Goal: Use online tool/utility: Use online tool/utility

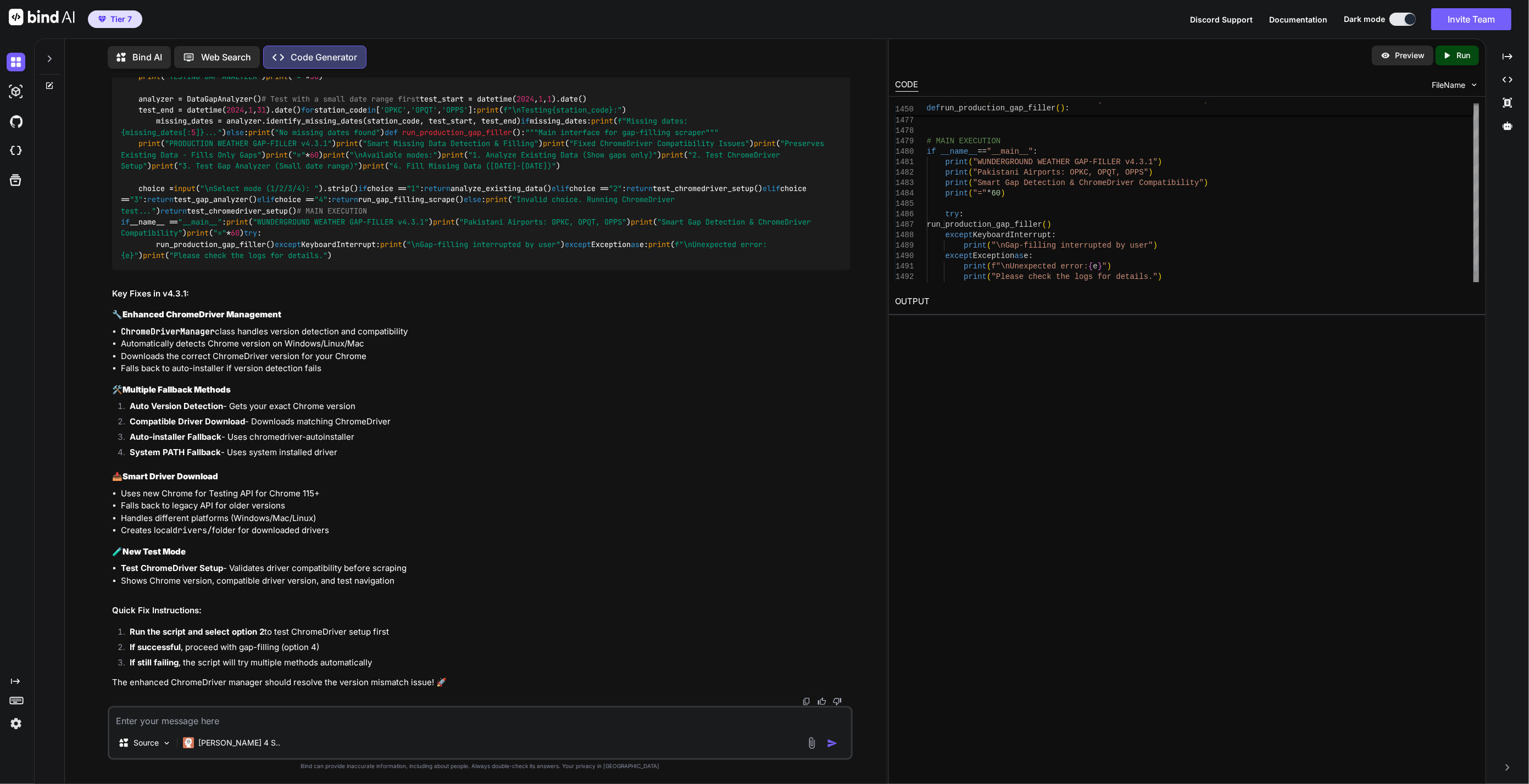
type textarea "#!/usr/bin/env python3 """ 🚀 HIGH-PERFORMANCE WUNDERGROUND WEATHER SCRAPER v4.3…"
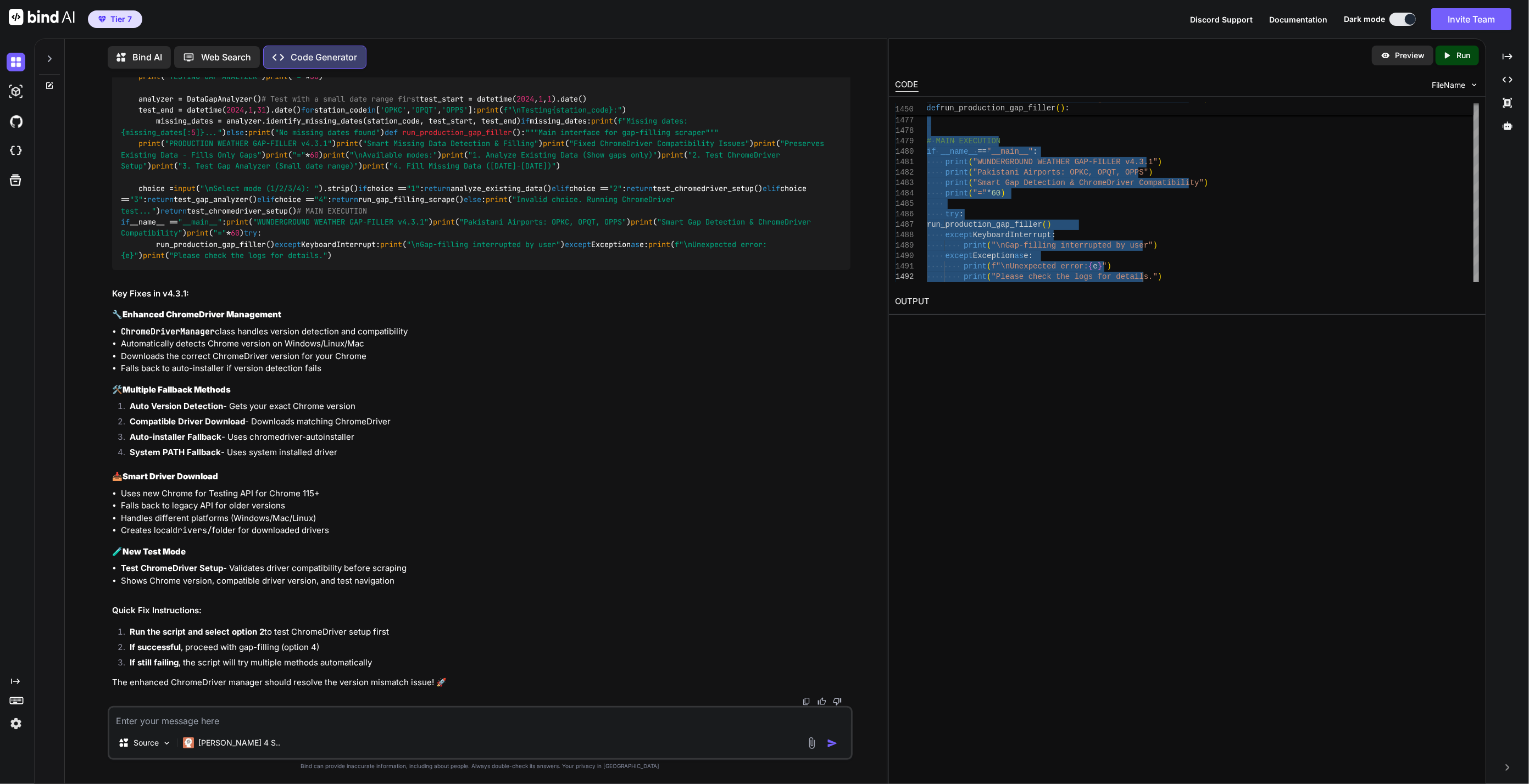
scroll to position [33589, 0]
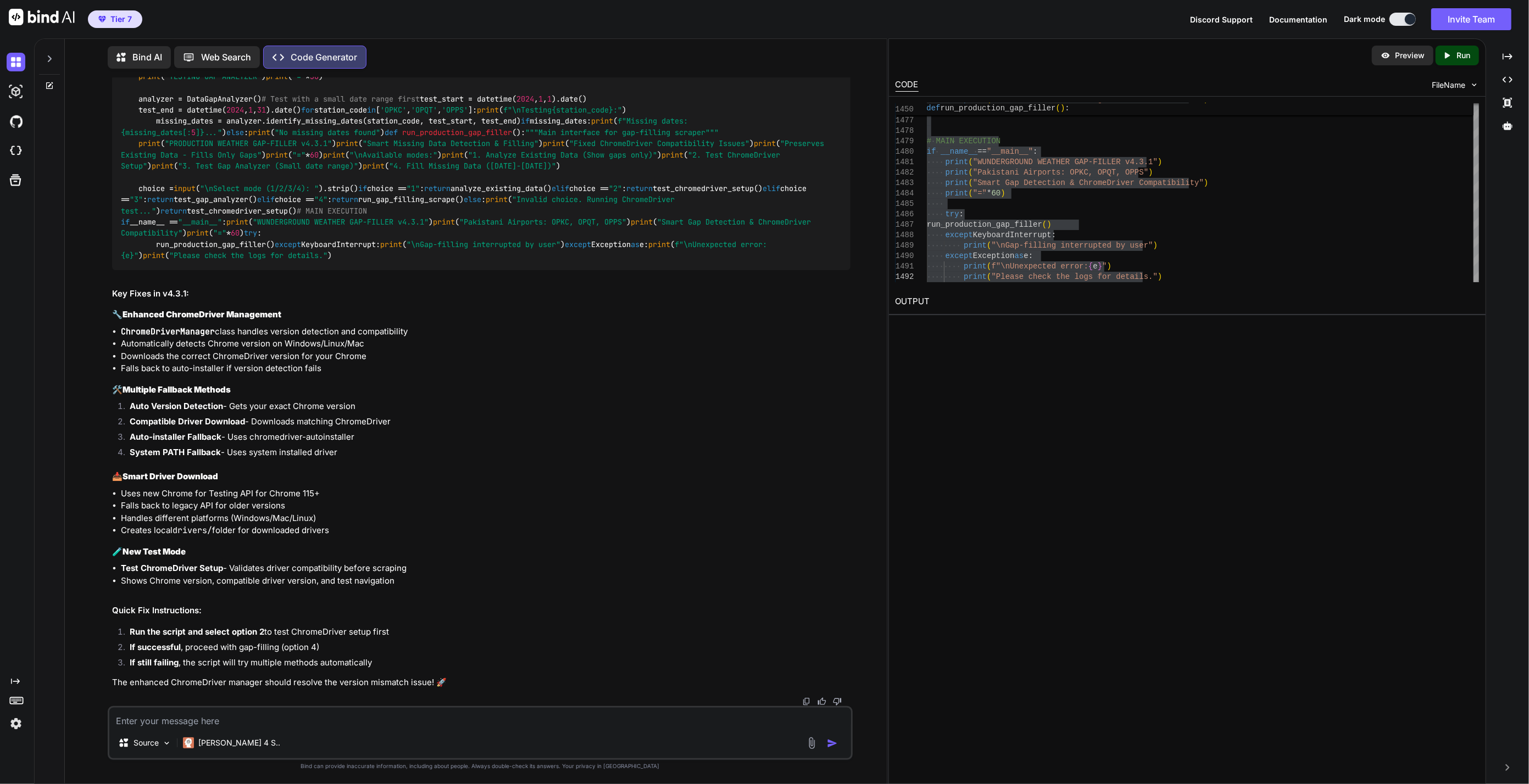
click at [1026, 486] on div "Preview Created with Pixso. Run CODE FileName 1475 1476 1477 1478 1479 1480 148…" at bounding box center [1187, 412] width 598 height 746
click at [426, 712] on textarea at bounding box center [480, 718] width 742 height 20
paste textarea "[DATE] 15:26:12,631 - MainThread - WARNING - Auto-installer failed: Message: se…"
type textarea "[DATE] 15:26:12,631 - MainThread - WARNING - Auto-installer failed: Message: se…"
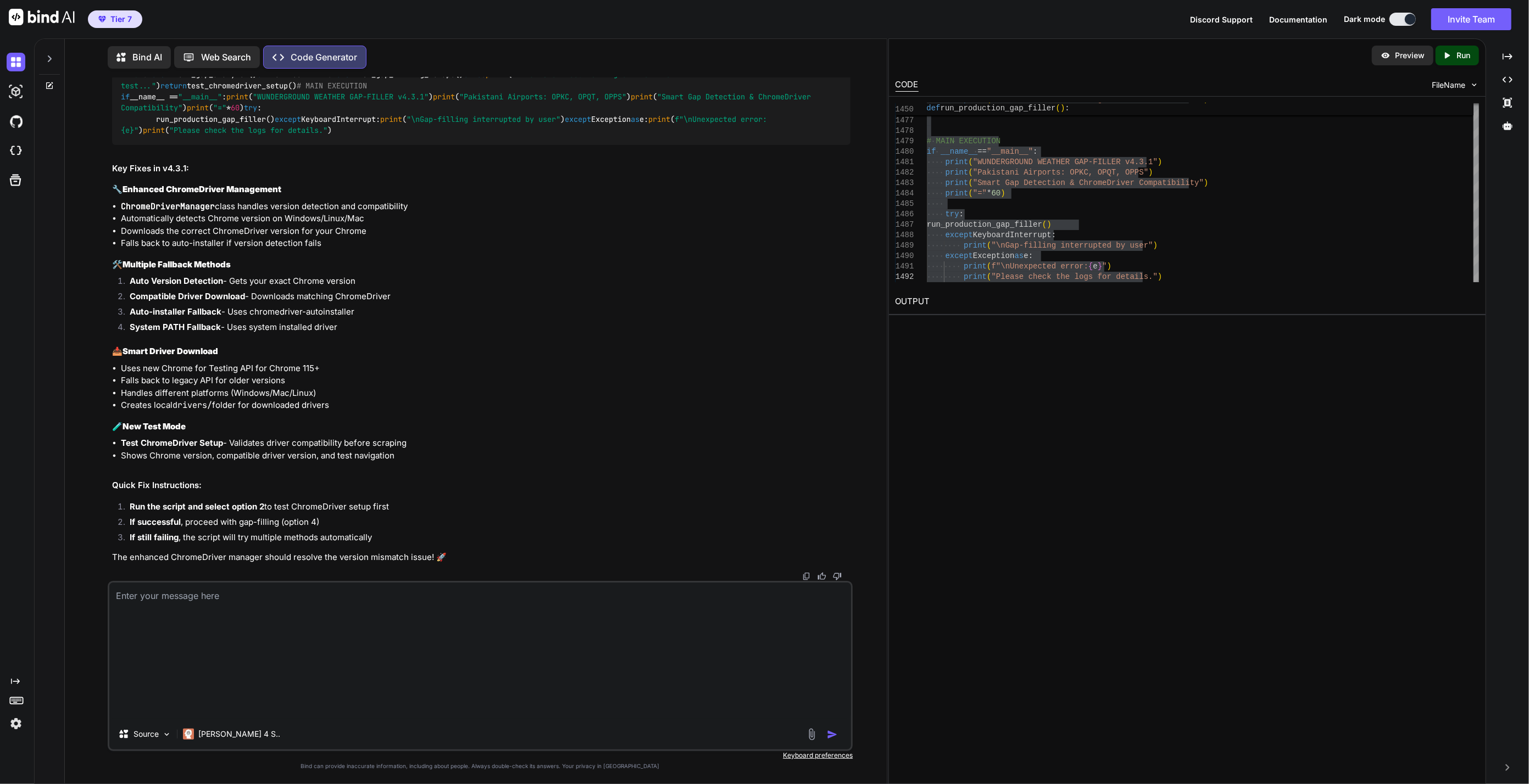
scroll to position [34001, 0]
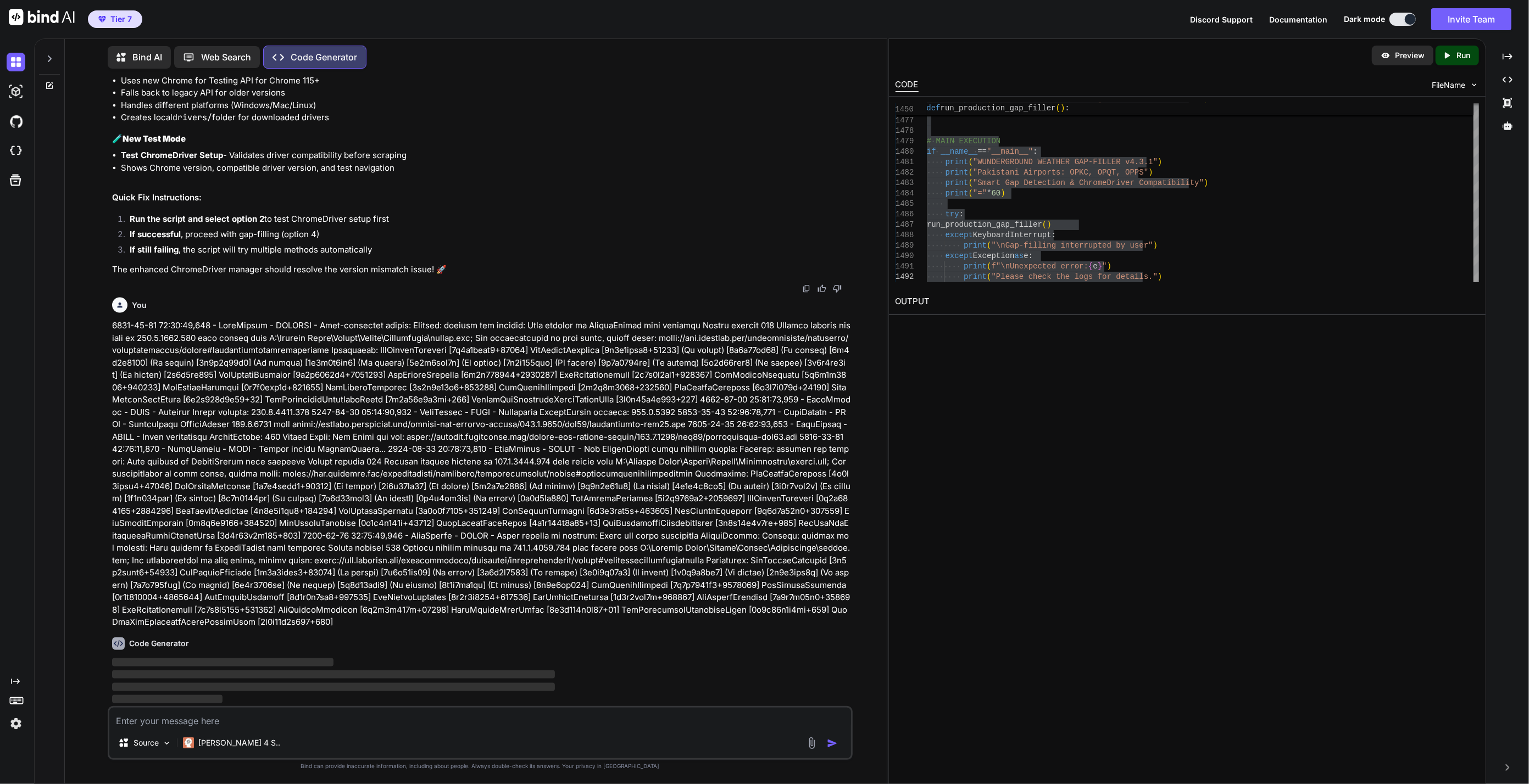
type textarea "o"
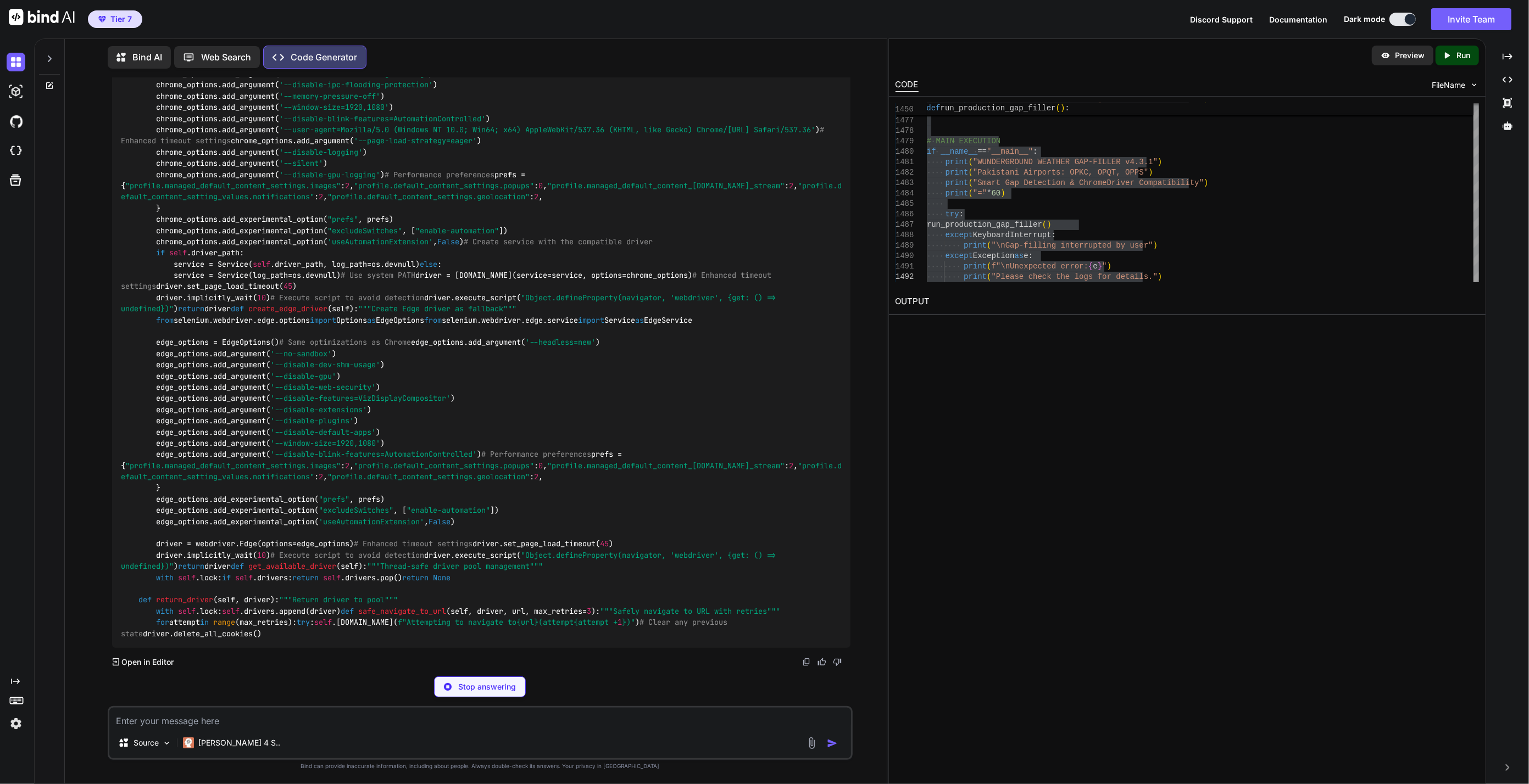
scroll to position [43591, 0]
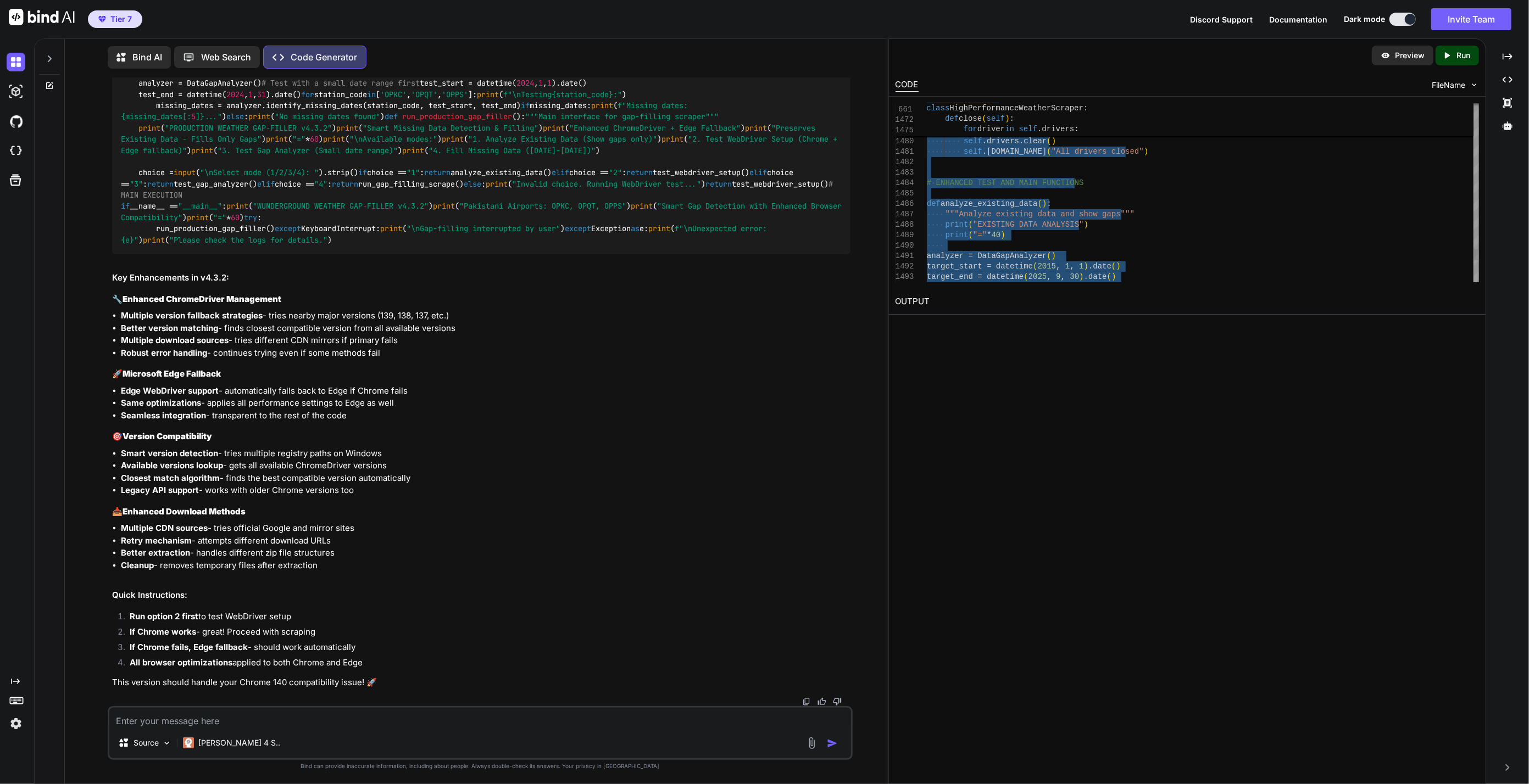
type textarea "#!/usr/bin/env python3 """ 🚀 HIGH-PERFORMANCE WUNDERGROUND WEATHER SCRAPER v4.3…"
